Goal: Information Seeking & Learning: Learn about a topic

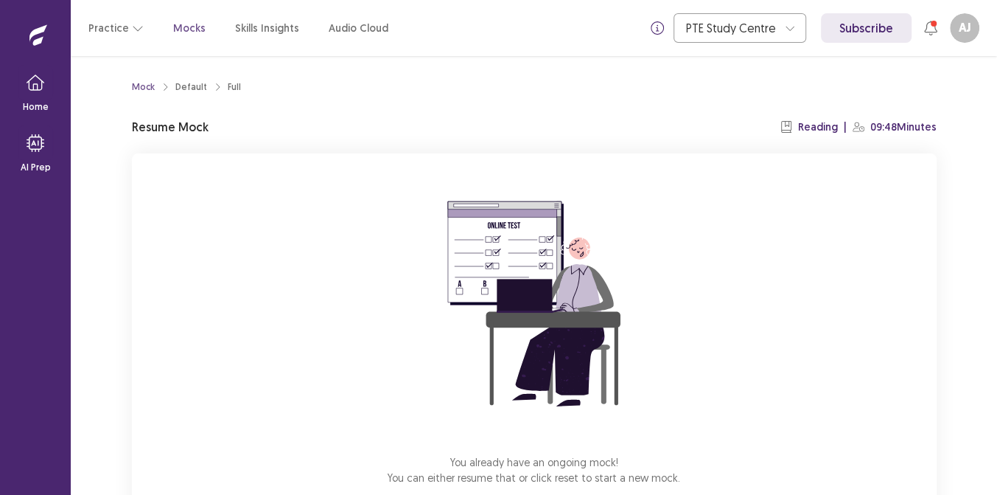
click at [670, 442] on div "You already have an ongoing mock! You can either resume that or click reset to …" at bounding box center [534, 350] width 805 height 394
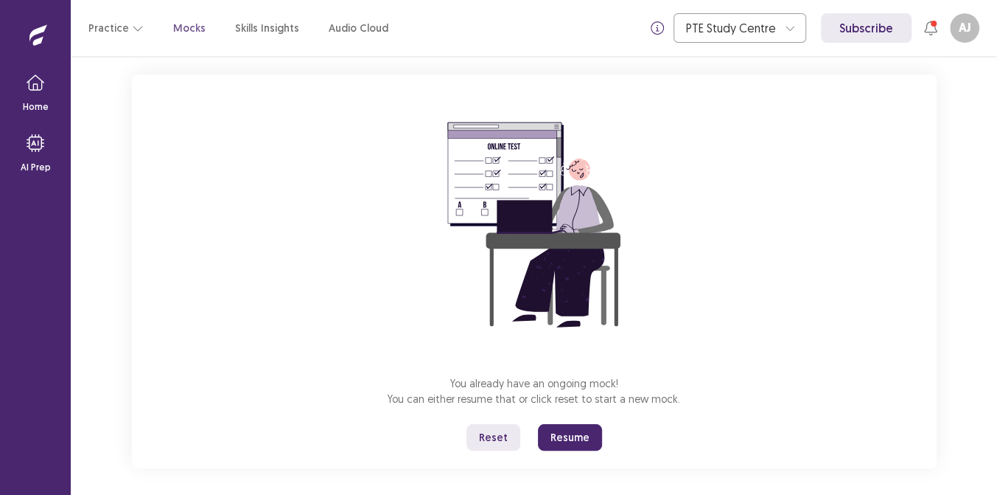
scroll to position [87, 0]
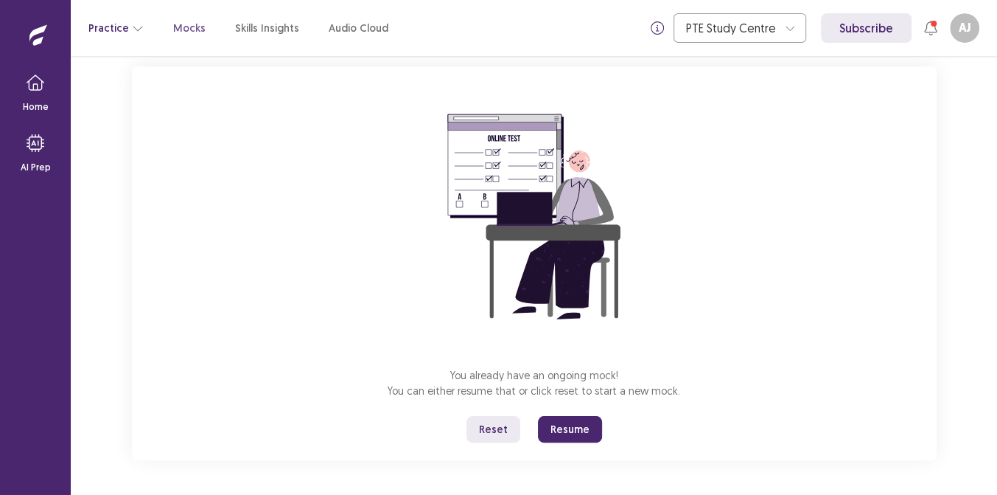
click at [100, 34] on button "Practice" at bounding box center [115, 28] width 55 height 27
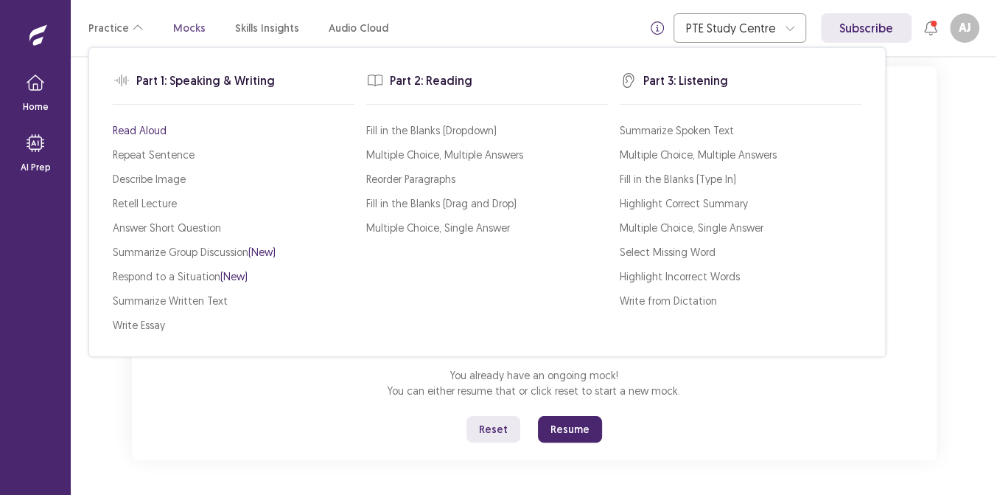
click at [142, 136] on p "Read Aloud" at bounding box center [140, 129] width 54 height 15
